Goal: Task Accomplishment & Management: Complete application form

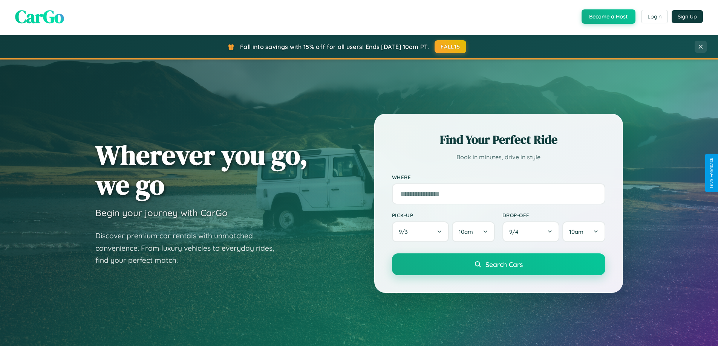
scroll to position [1450, 0]
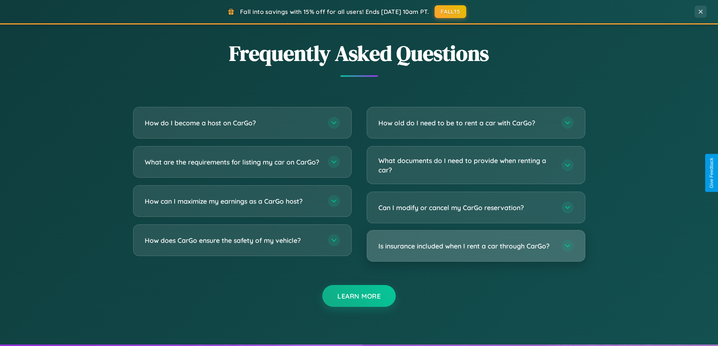
click at [475, 246] on h3 "Is insurance included when I rent a car through CarGo?" at bounding box center [466, 246] width 176 height 9
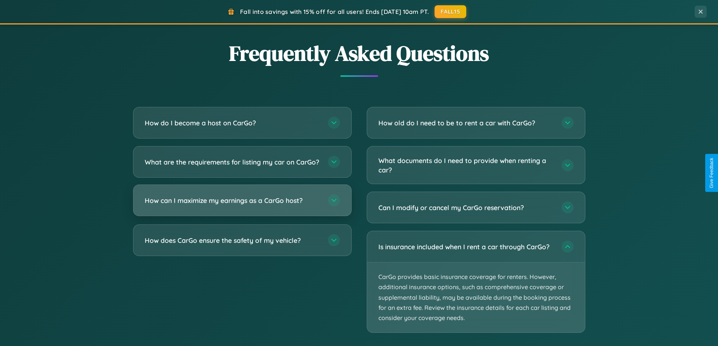
click at [242, 205] on h3 "How can I maximize my earnings as a CarGo host?" at bounding box center [233, 200] width 176 height 9
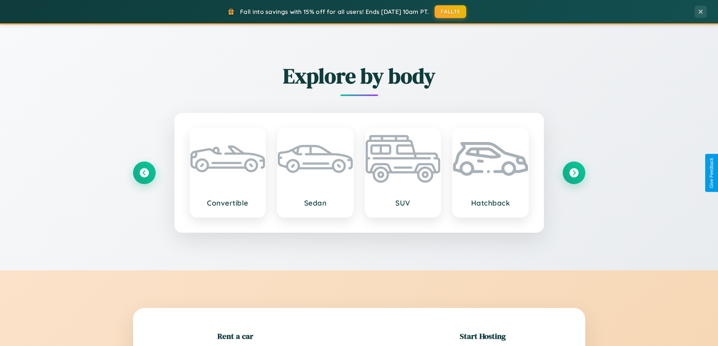
scroll to position [163, 0]
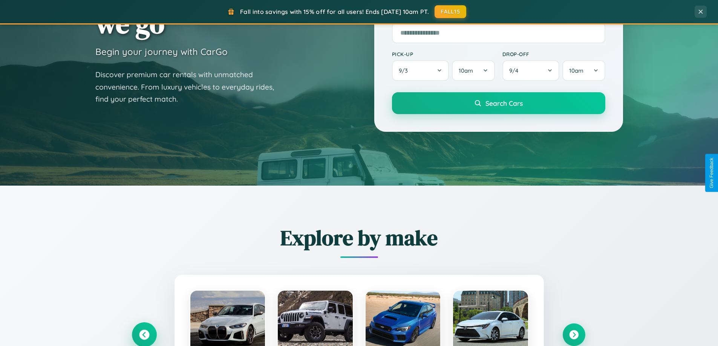
click at [144, 335] on icon at bounding box center [144, 335] width 10 height 10
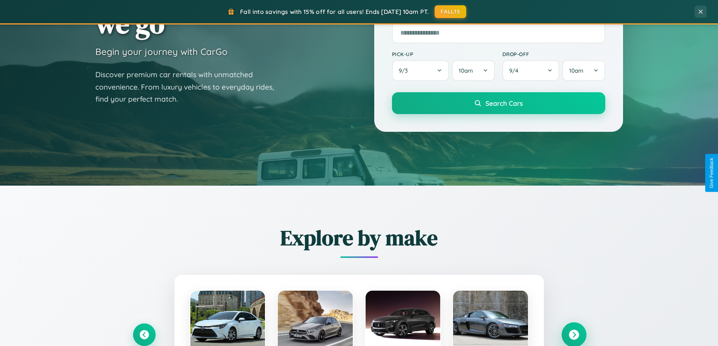
click at [573, 335] on icon at bounding box center [574, 335] width 10 height 10
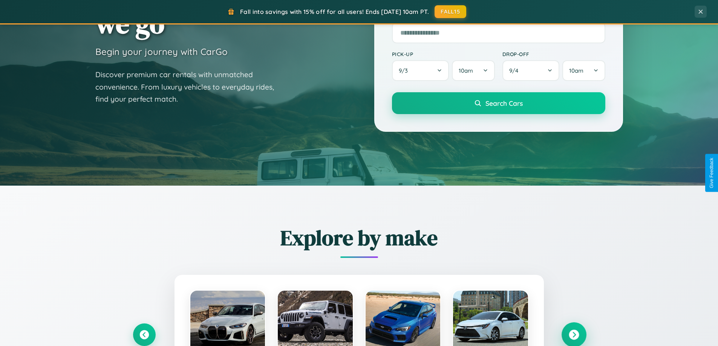
scroll to position [518, 0]
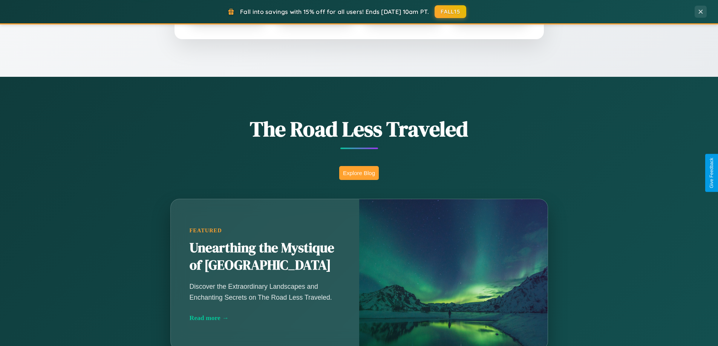
click at [359, 173] on button "Explore Blog" at bounding box center [359, 173] width 40 height 14
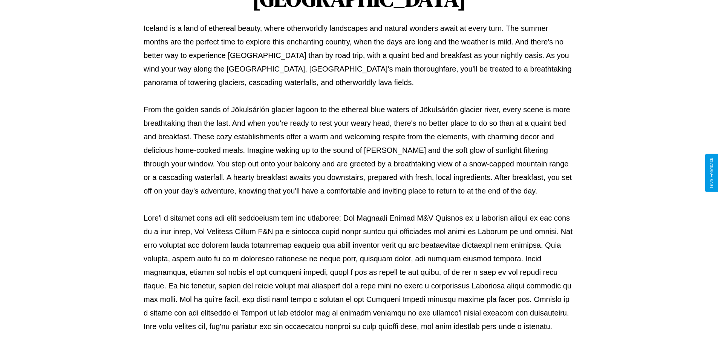
scroll to position [244, 0]
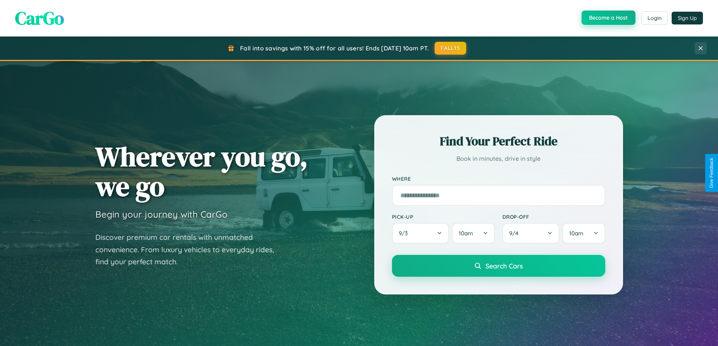
click at [607, 18] on button "Become a Host" at bounding box center [608, 18] width 54 height 14
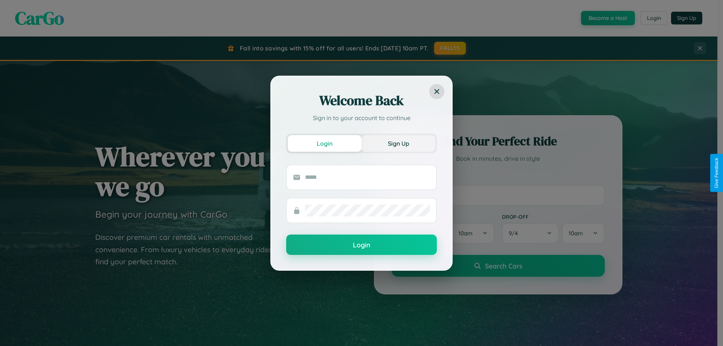
click at [399, 143] on button "Sign Up" at bounding box center [399, 143] width 74 height 17
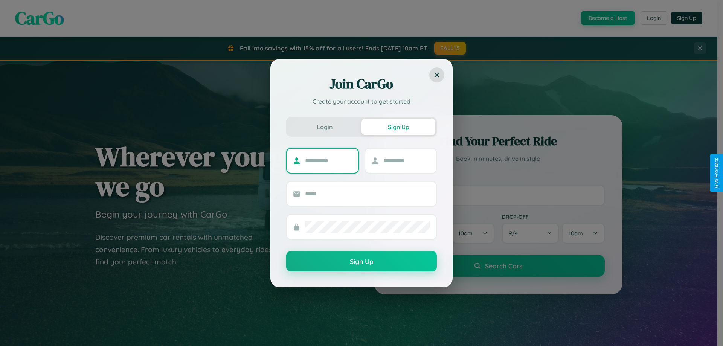
click at [329, 161] on input "text" at bounding box center [328, 161] width 47 height 12
type input "****"
click at [407, 161] on input "text" at bounding box center [407, 161] width 47 height 12
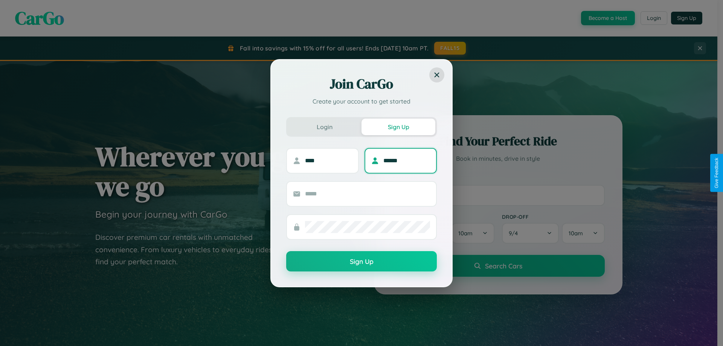
type input "******"
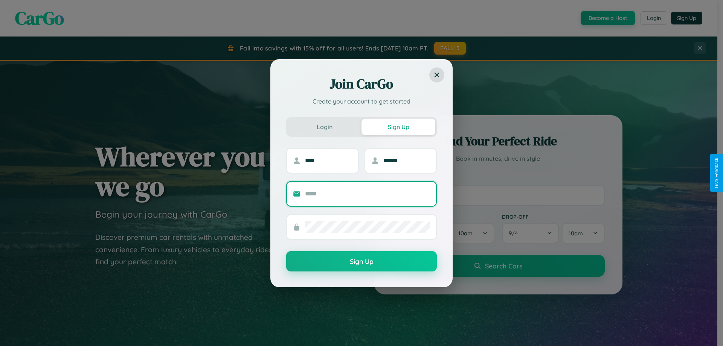
click at [368, 194] on input "text" at bounding box center [367, 194] width 125 height 12
type input "**********"
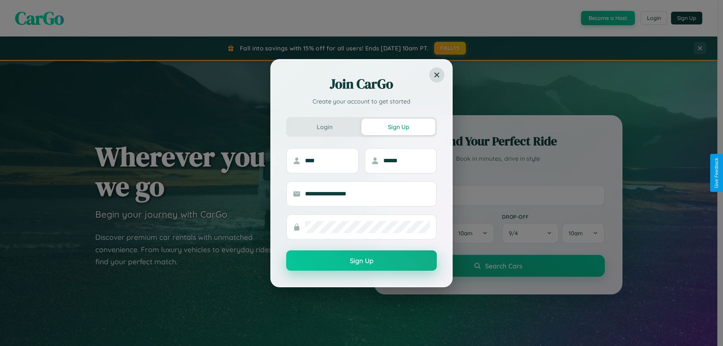
click at [362, 261] on button "Sign Up" at bounding box center [361, 261] width 151 height 20
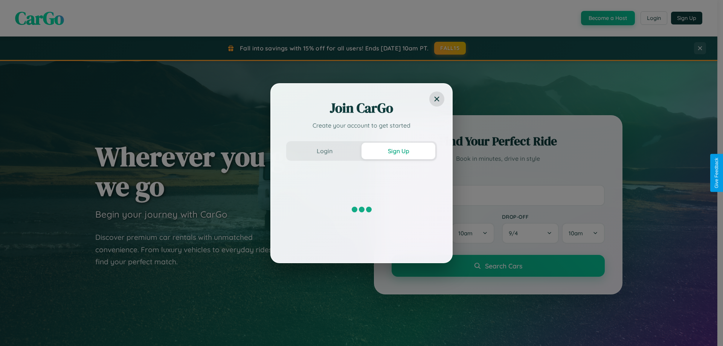
click at [607, 18] on div "Join CarGo Create your account to get started Login Sign Up" at bounding box center [361, 173] width 723 height 346
click at [399, 151] on button "Sign Up" at bounding box center [399, 151] width 74 height 17
